Goal: Book appointment/travel/reservation

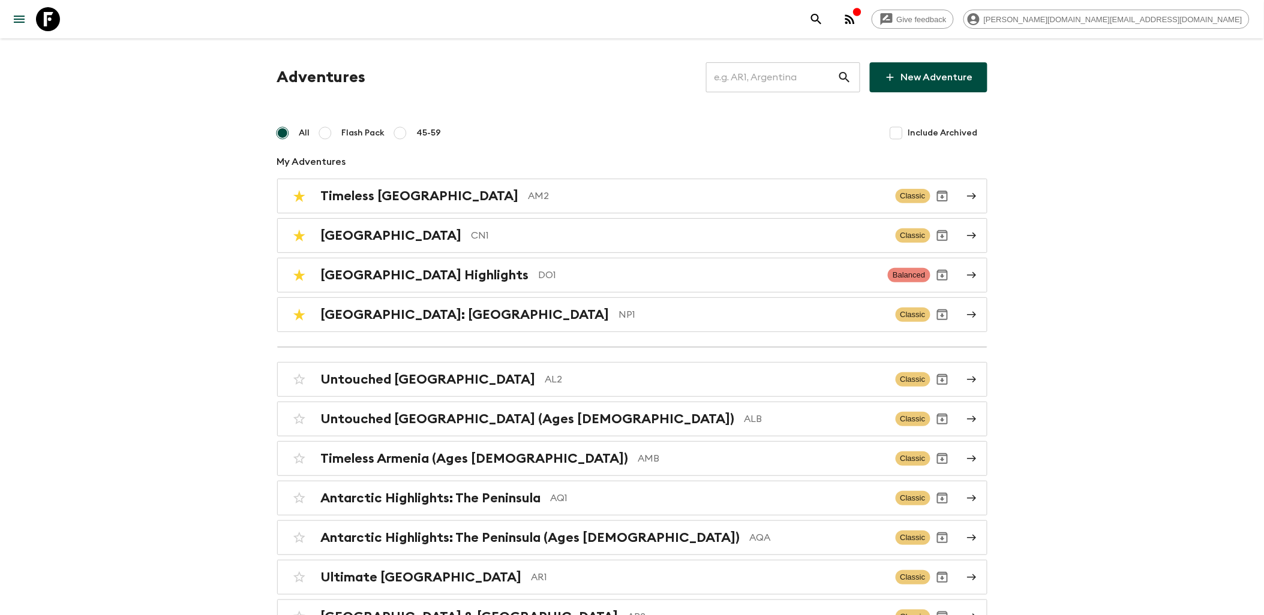
click at [774, 76] on input "text" at bounding box center [771, 78] width 131 height 34
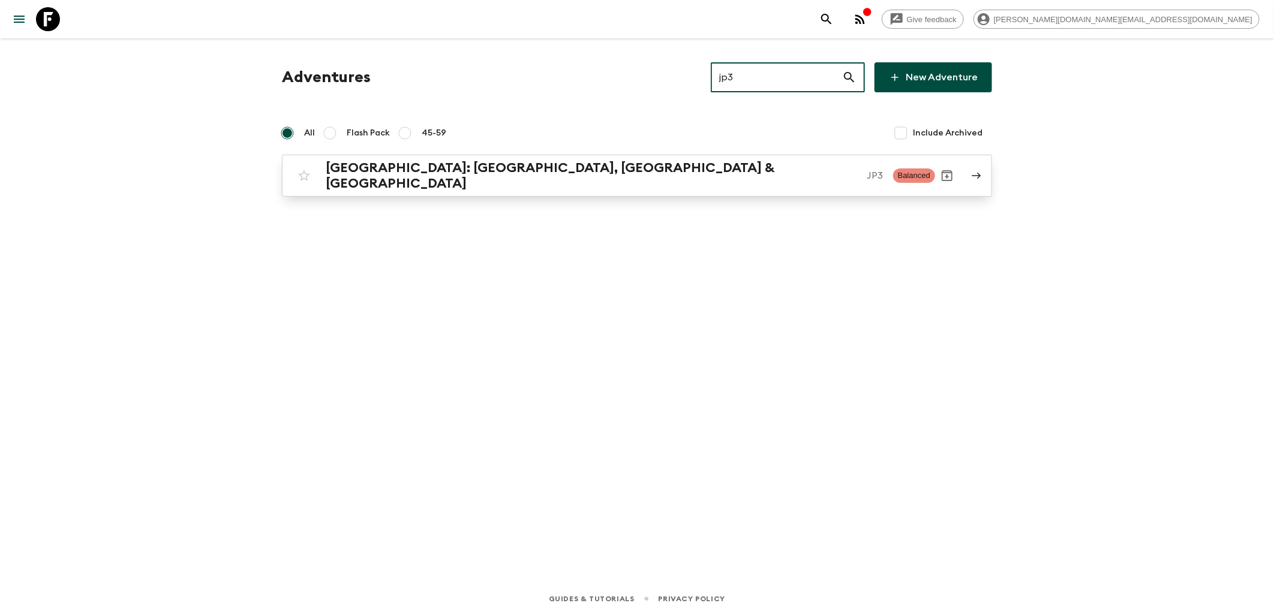
type input "jp3"
click at [867, 169] on p "JP3" at bounding box center [875, 176] width 16 height 14
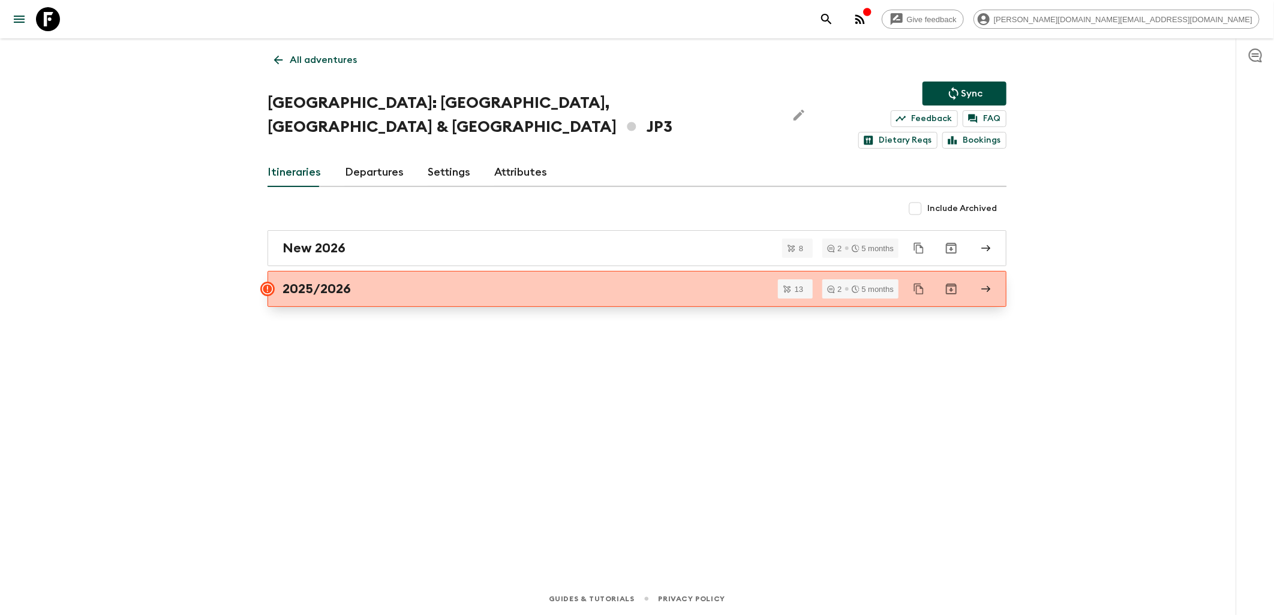
click at [352, 281] on div "2025/2026" at bounding box center [626, 289] width 686 height 16
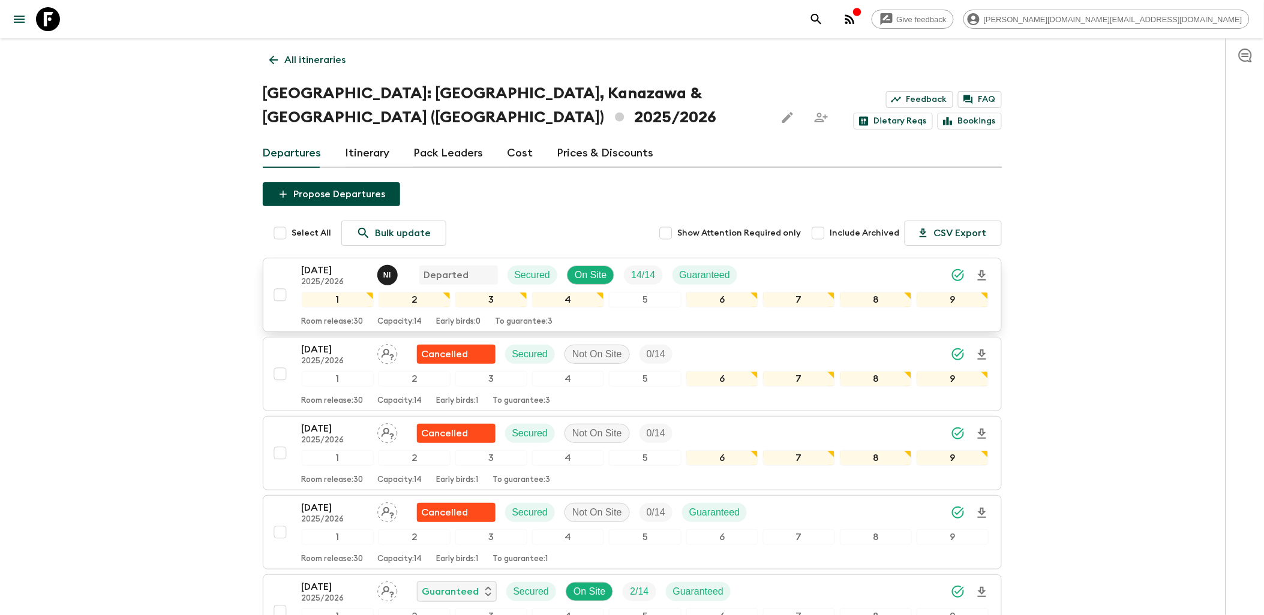
click at [330, 263] on p "[DATE]" at bounding box center [335, 270] width 66 height 14
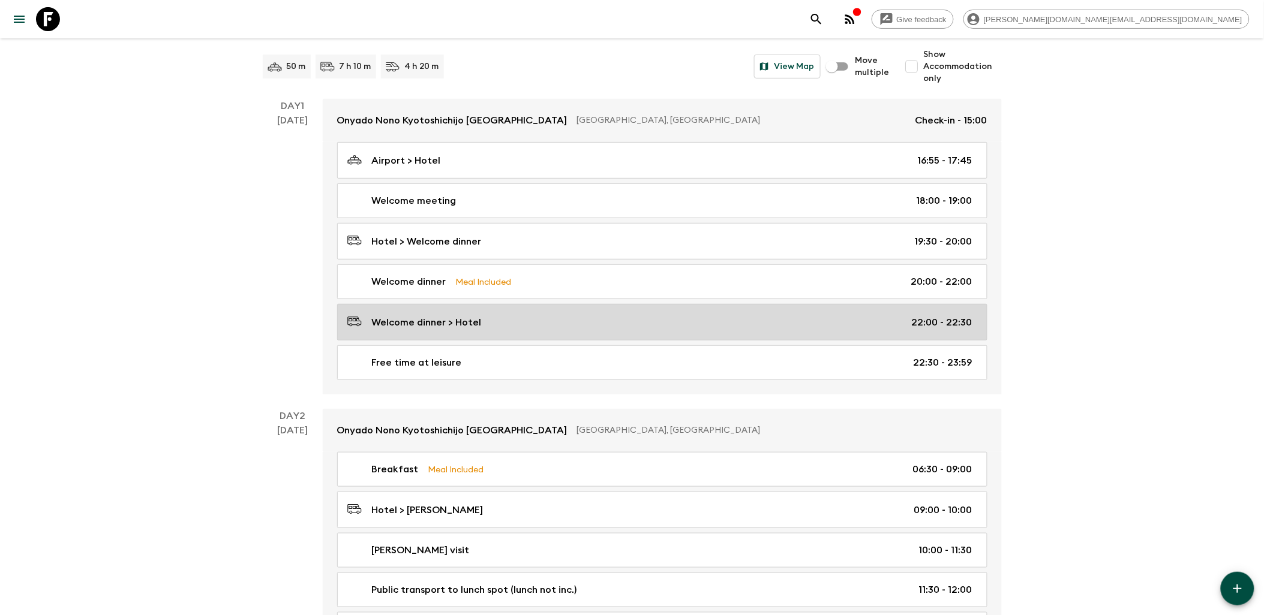
scroll to position [133, 0]
